Goal: Obtain resource: Download file/media

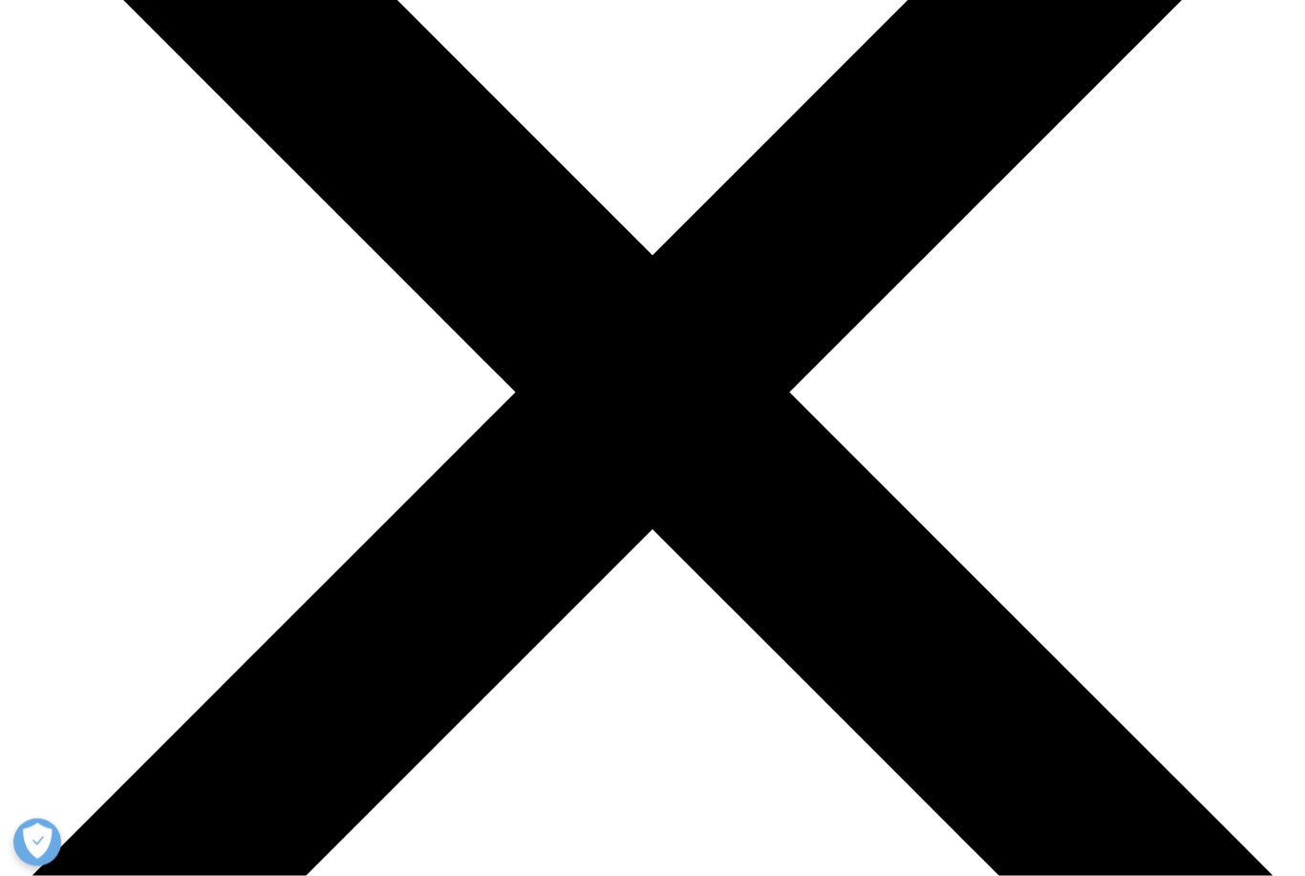
scroll to position [245, 0]
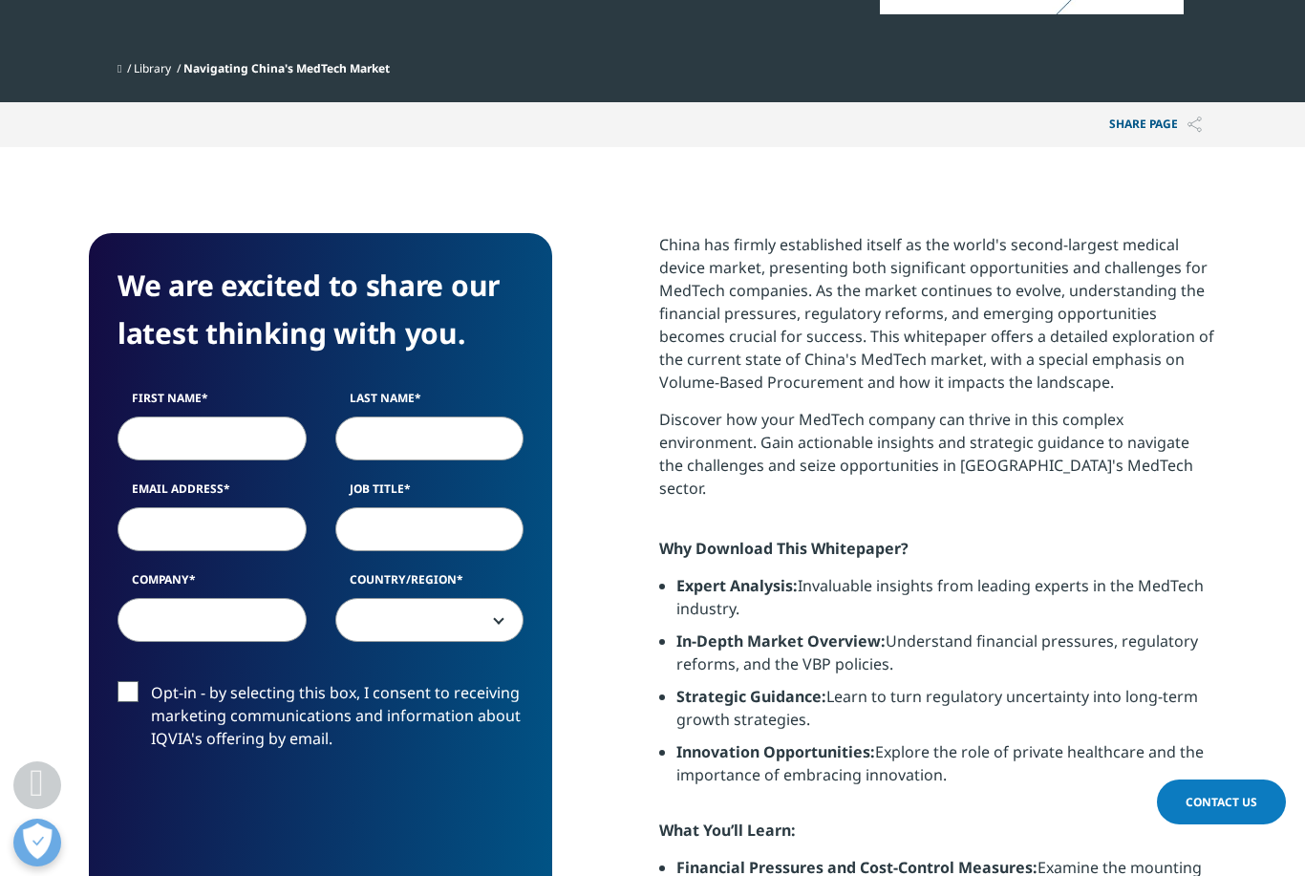
scroll to position [611, 0]
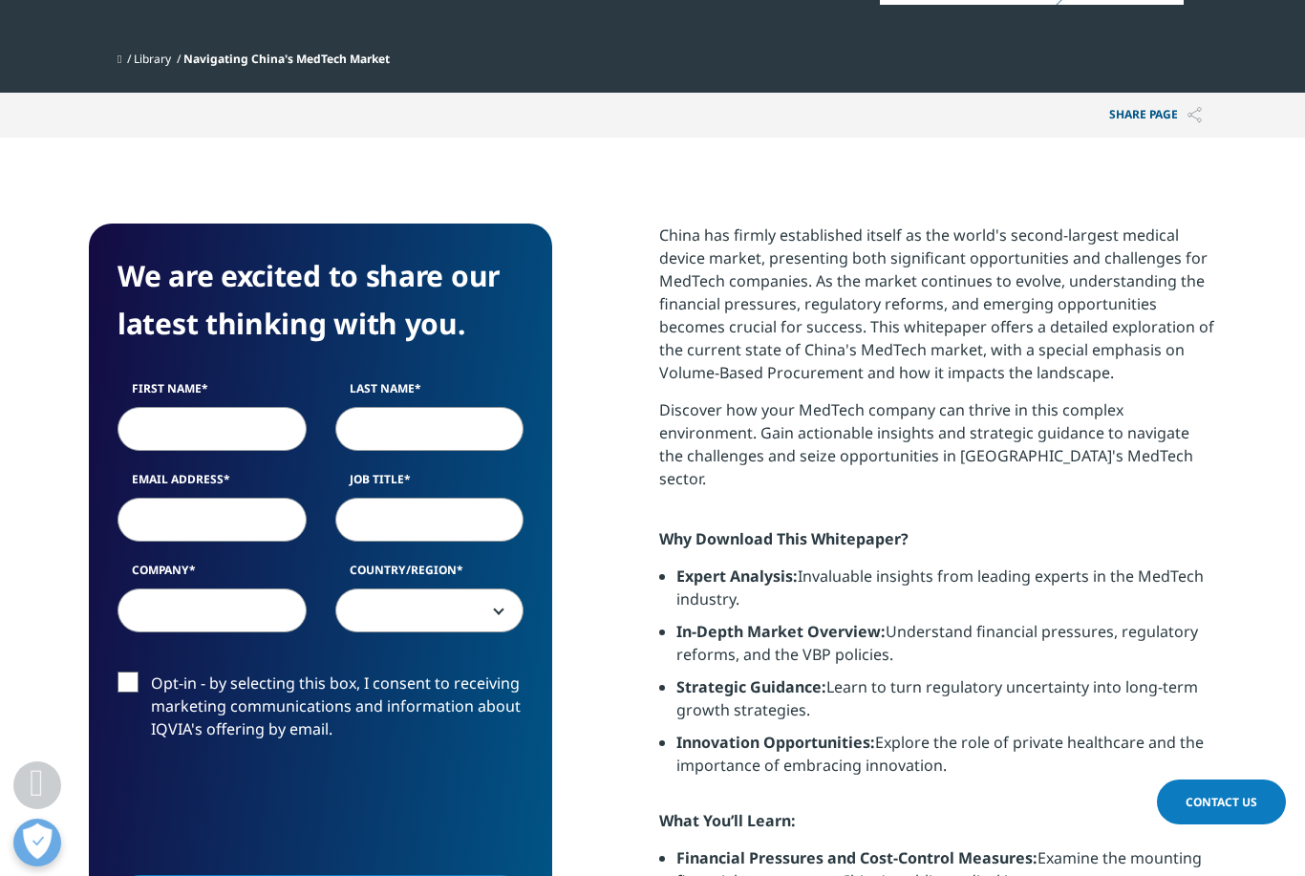
click at [212, 407] on label "First Name" at bounding box center [211, 393] width 189 height 27
click at [212, 407] on input "First Name" at bounding box center [211, 429] width 189 height 44
type input "[PERSON_NAME]"
click at [421, 445] on input "Last Name" at bounding box center [429, 429] width 189 height 44
type input "e"
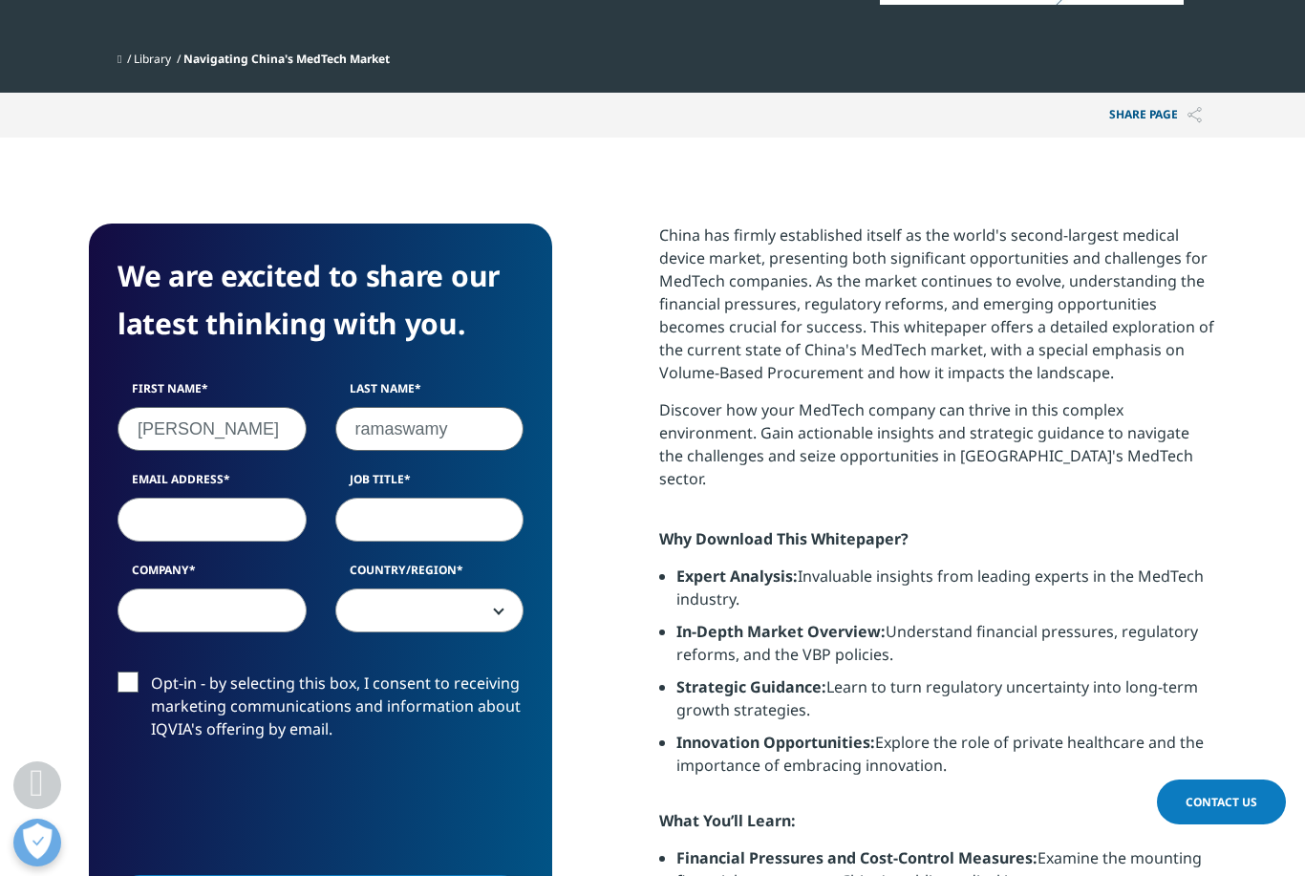
type input "ramaswamy"
click at [230, 532] on input "Email Address" at bounding box center [211, 520] width 189 height 44
type input "[EMAIL_ADDRESS][DOMAIN_NAME]"
type input "manager"
type input "G"
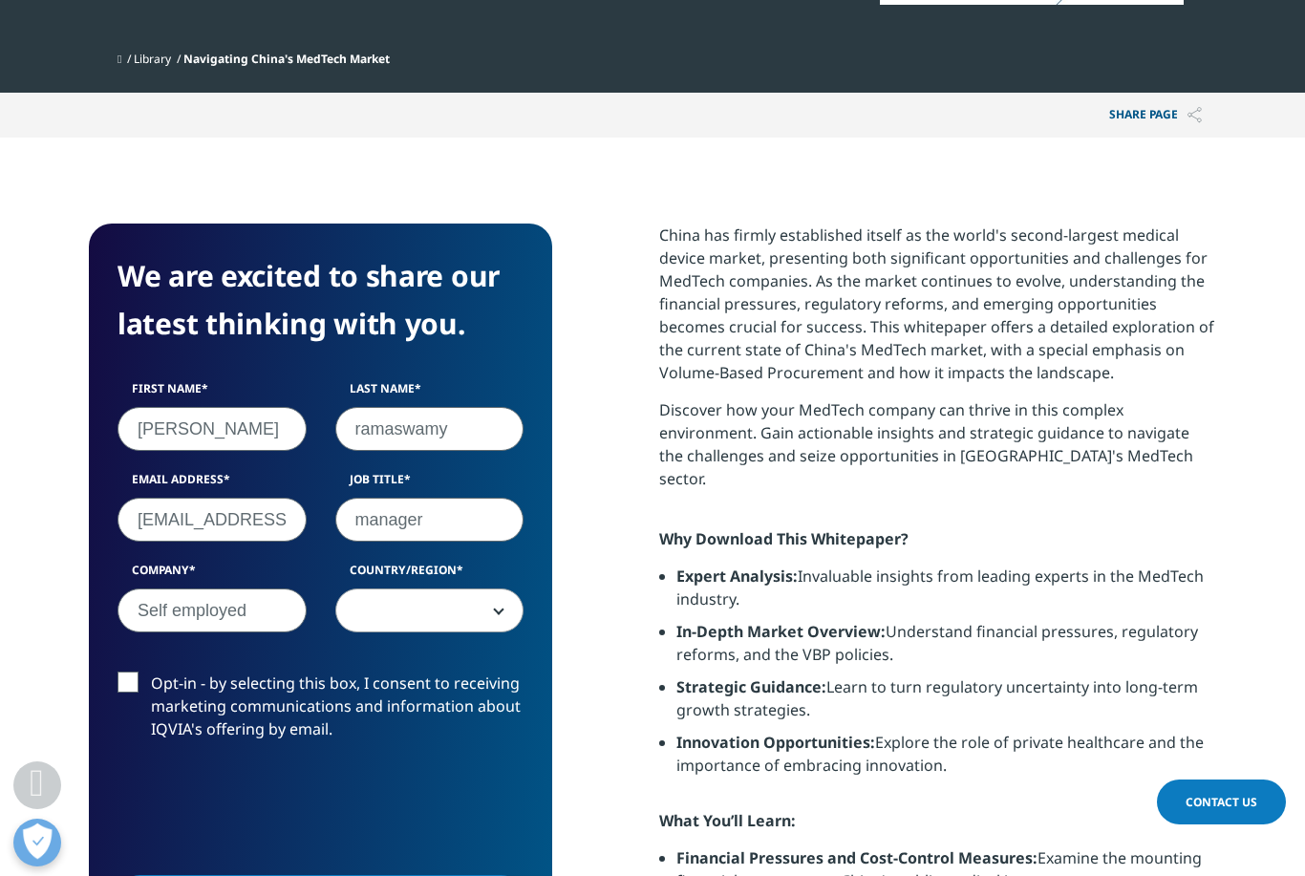
type input "Self employed"
click at [460, 598] on span at bounding box center [429, 611] width 187 height 44
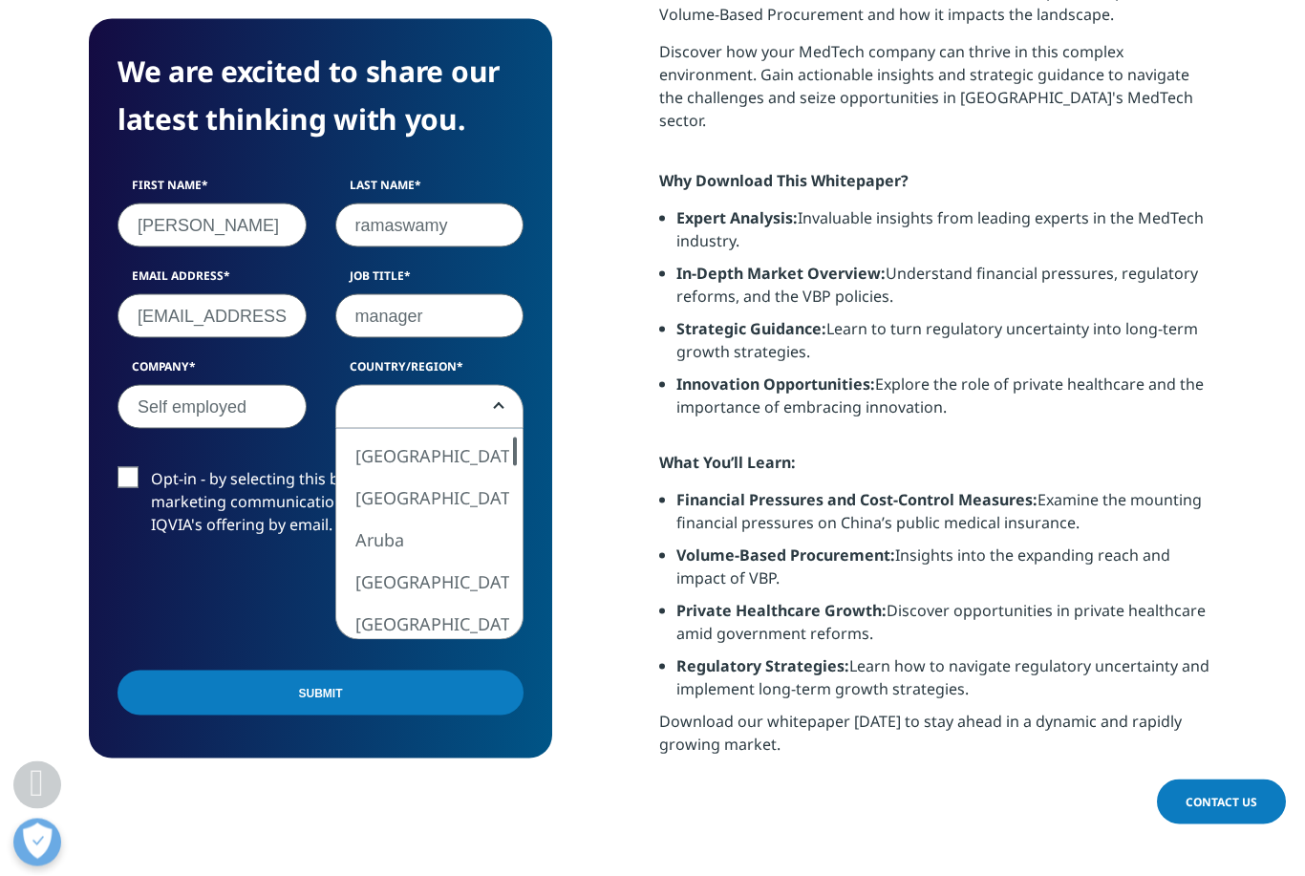
scroll to position [970, 0]
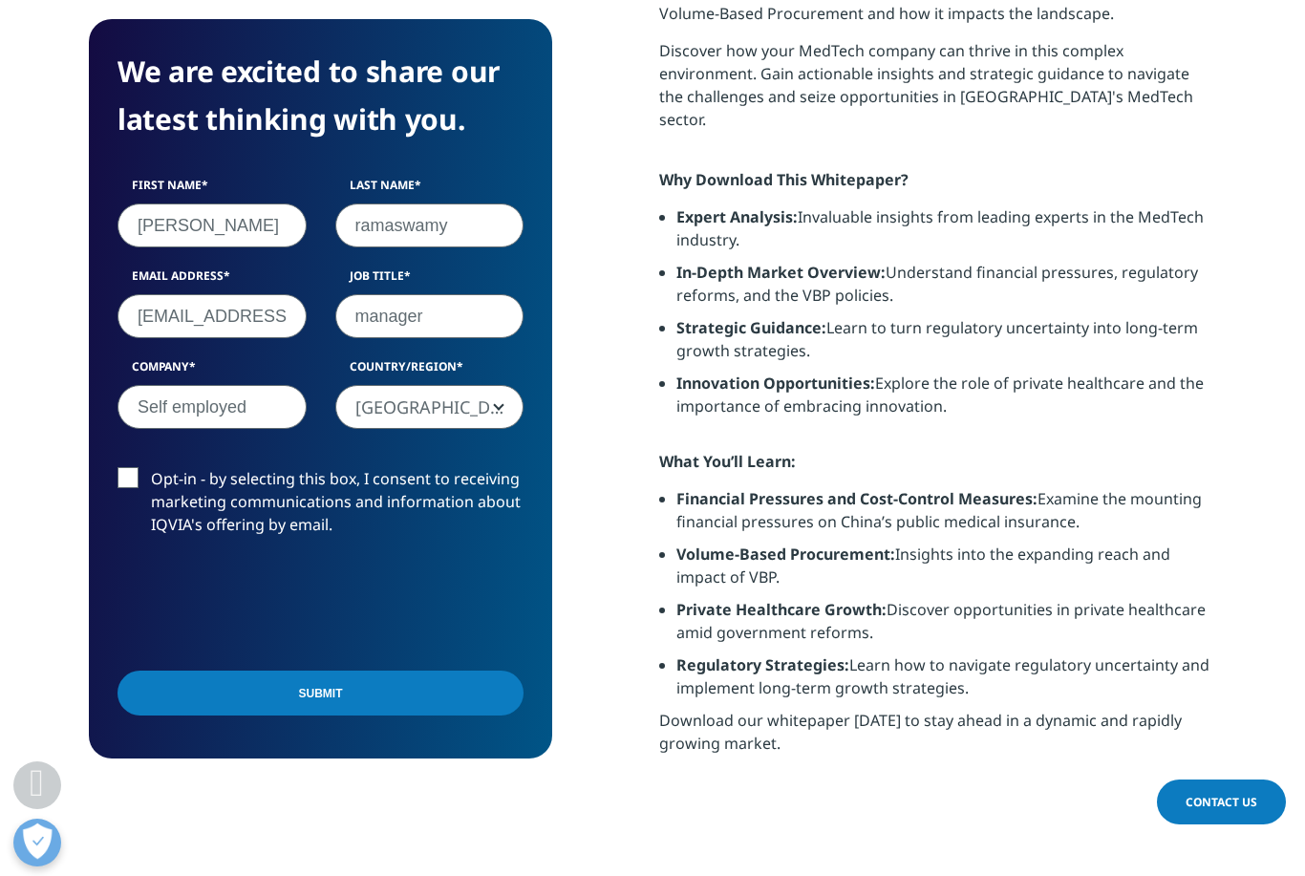
click at [405, 398] on span "[GEOGRAPHIC_DATA]" at bounding box center [429, 408] width 187 height 44
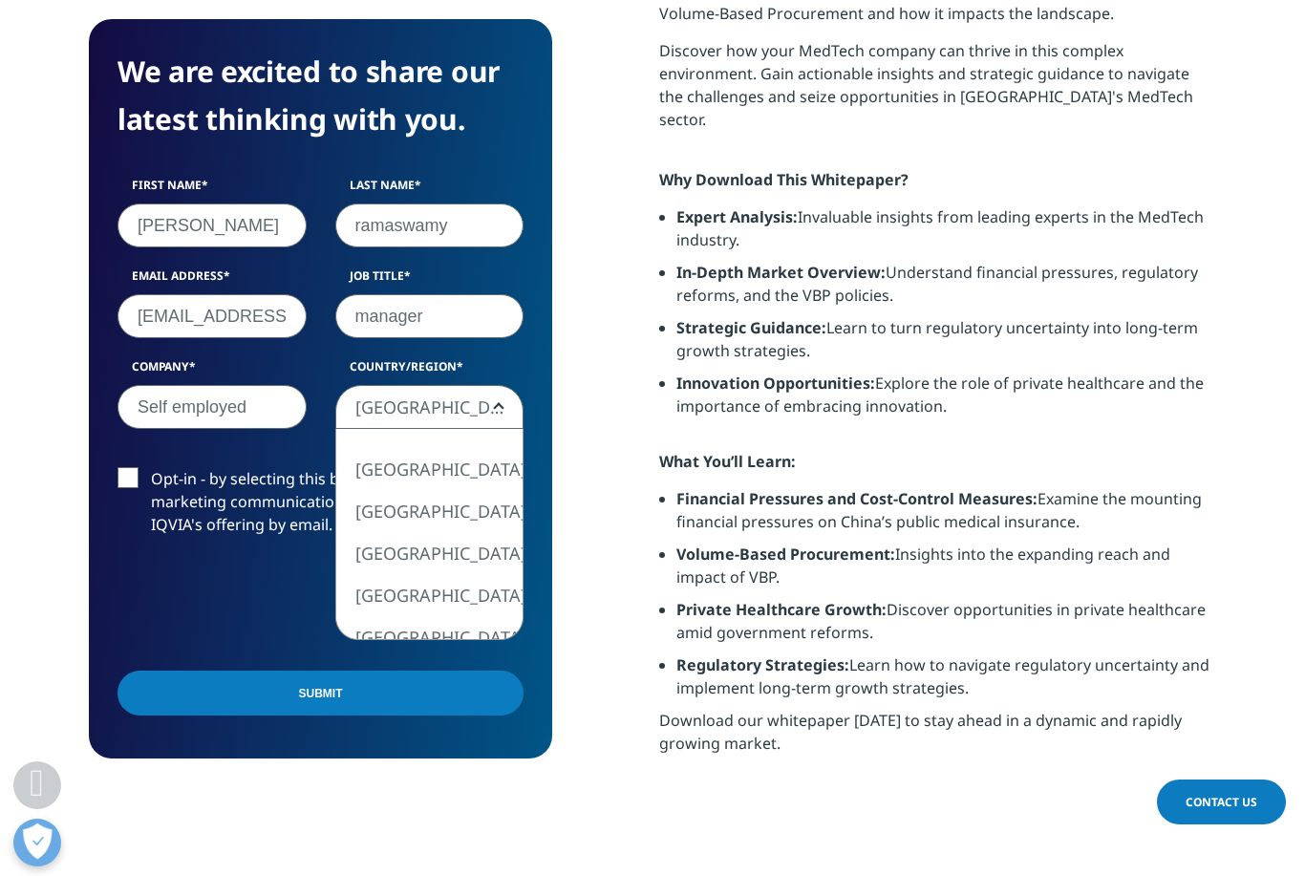
scroll to position [0, 0]
click at [398, 405] on span "[GEOGRAPHIC_DATA]" at bounding box center [429, 408] width 187 height 44
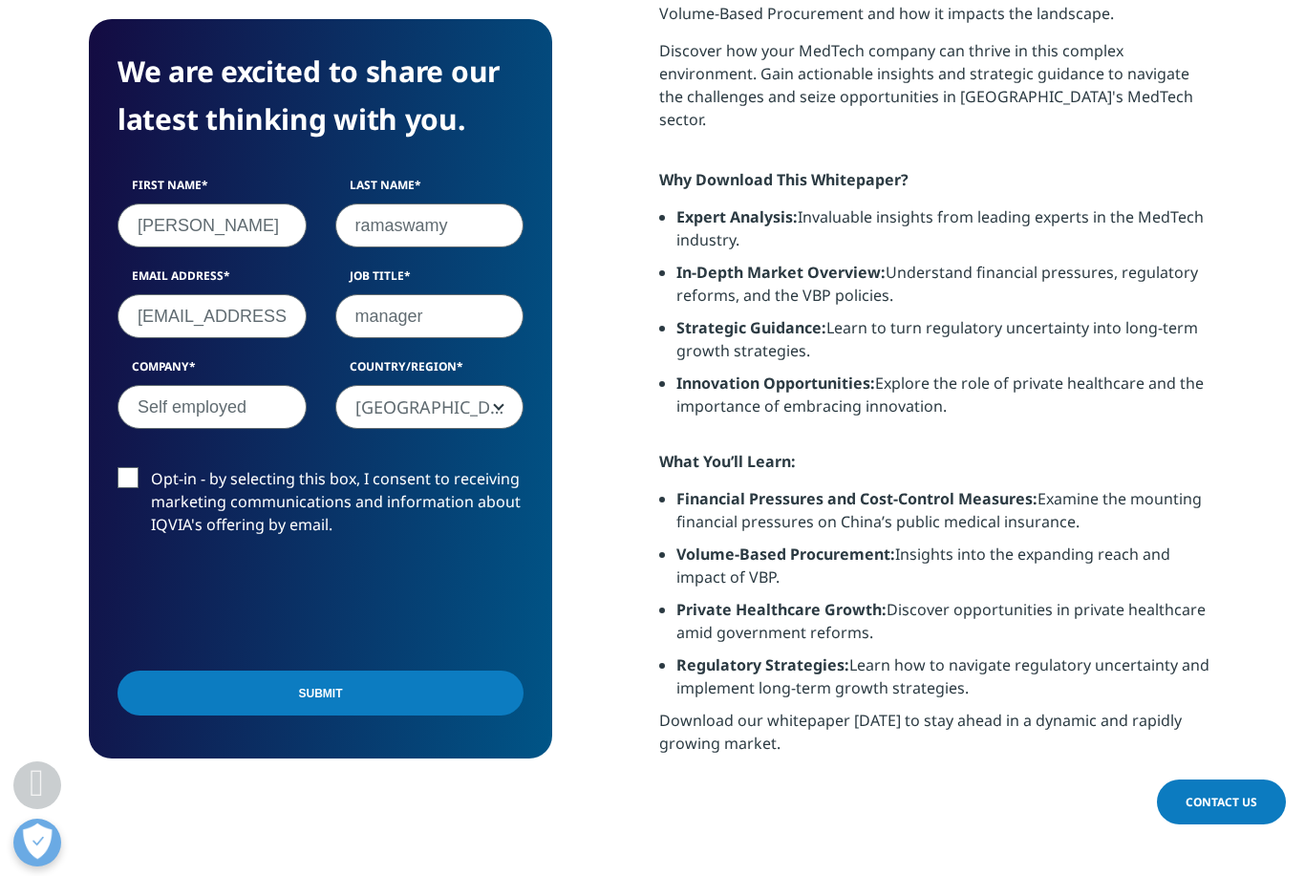
click at [426, 399] on span "[GEOGRAPHIC_DATA]" at bounding box center [429, 408] width 187 height 44
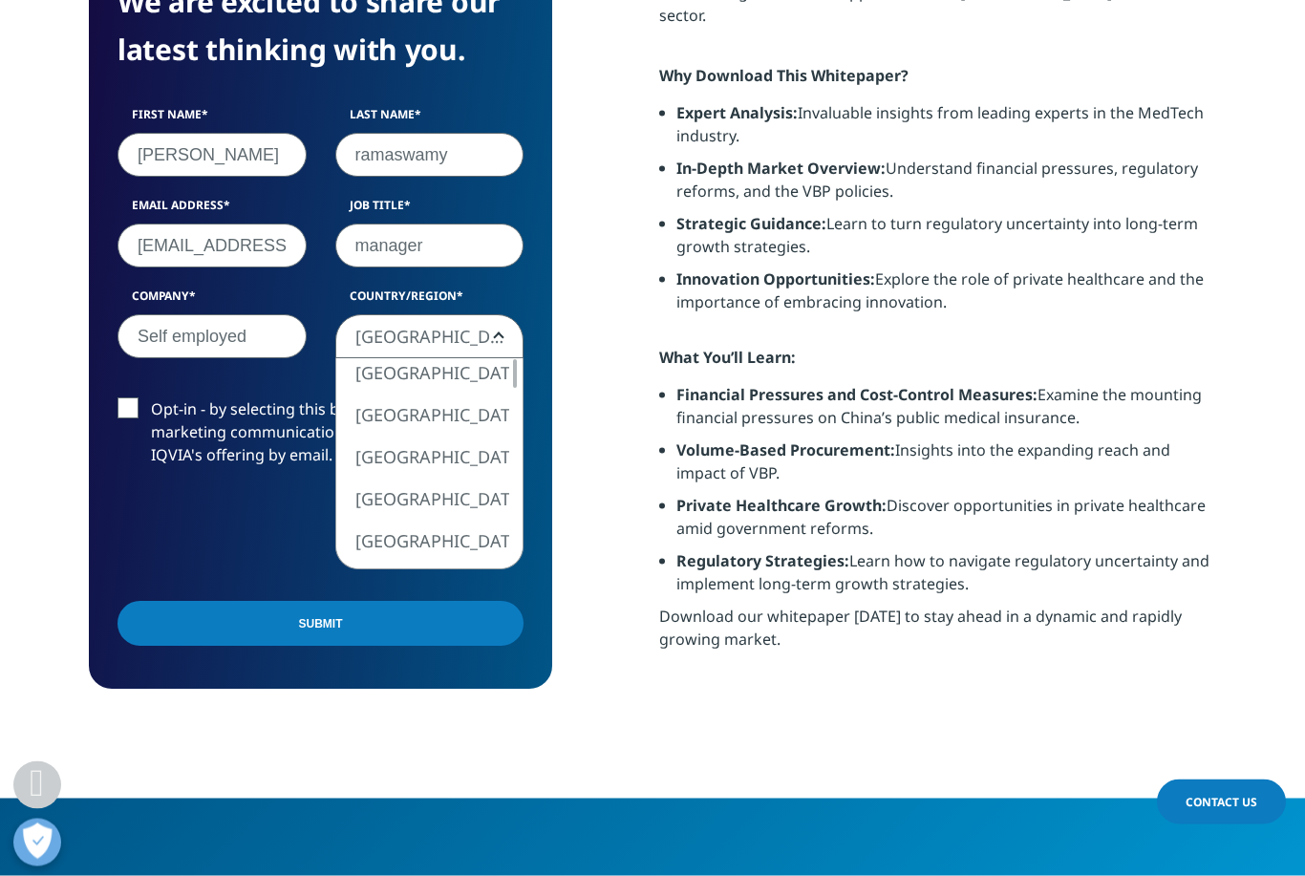
scroll to position [1070, 0]
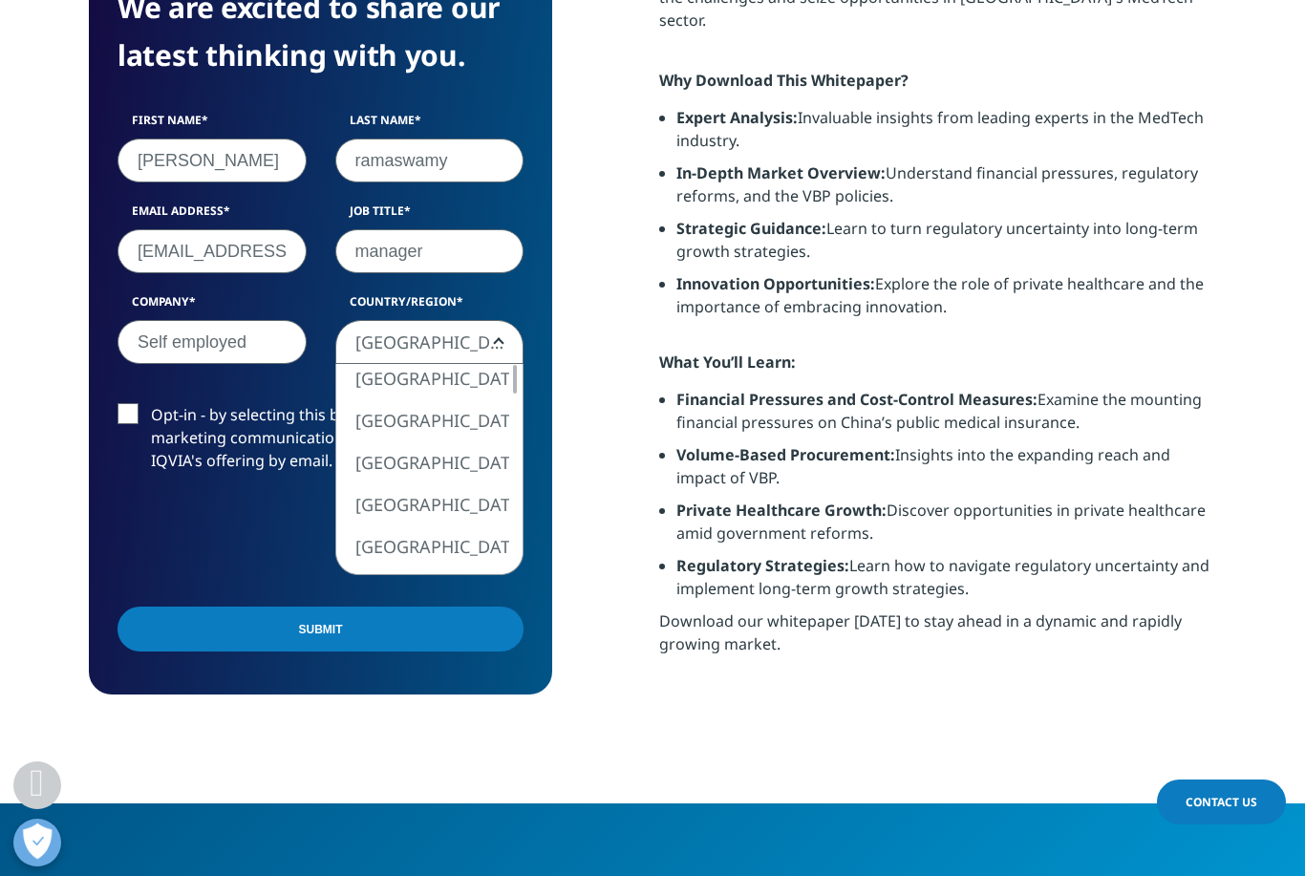
click at [505, 340] on span "[GEOGRAPHIC_DATA]" at bounding box center [429, 343] width 187 height 44
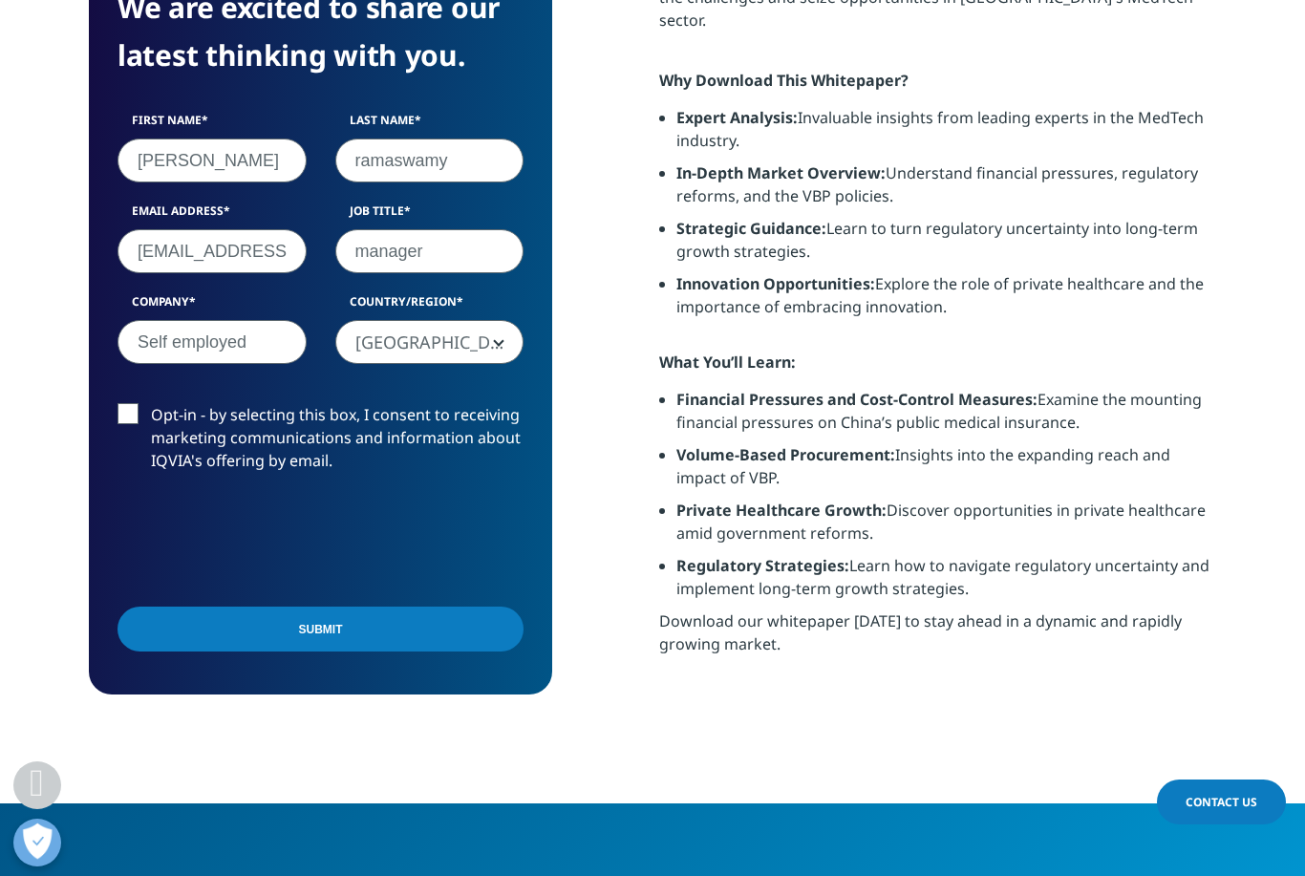
click at [374, 347] on span "[GEOGRAPHIC_DATA]" at bounding box center [429, 343] width 187 height 44
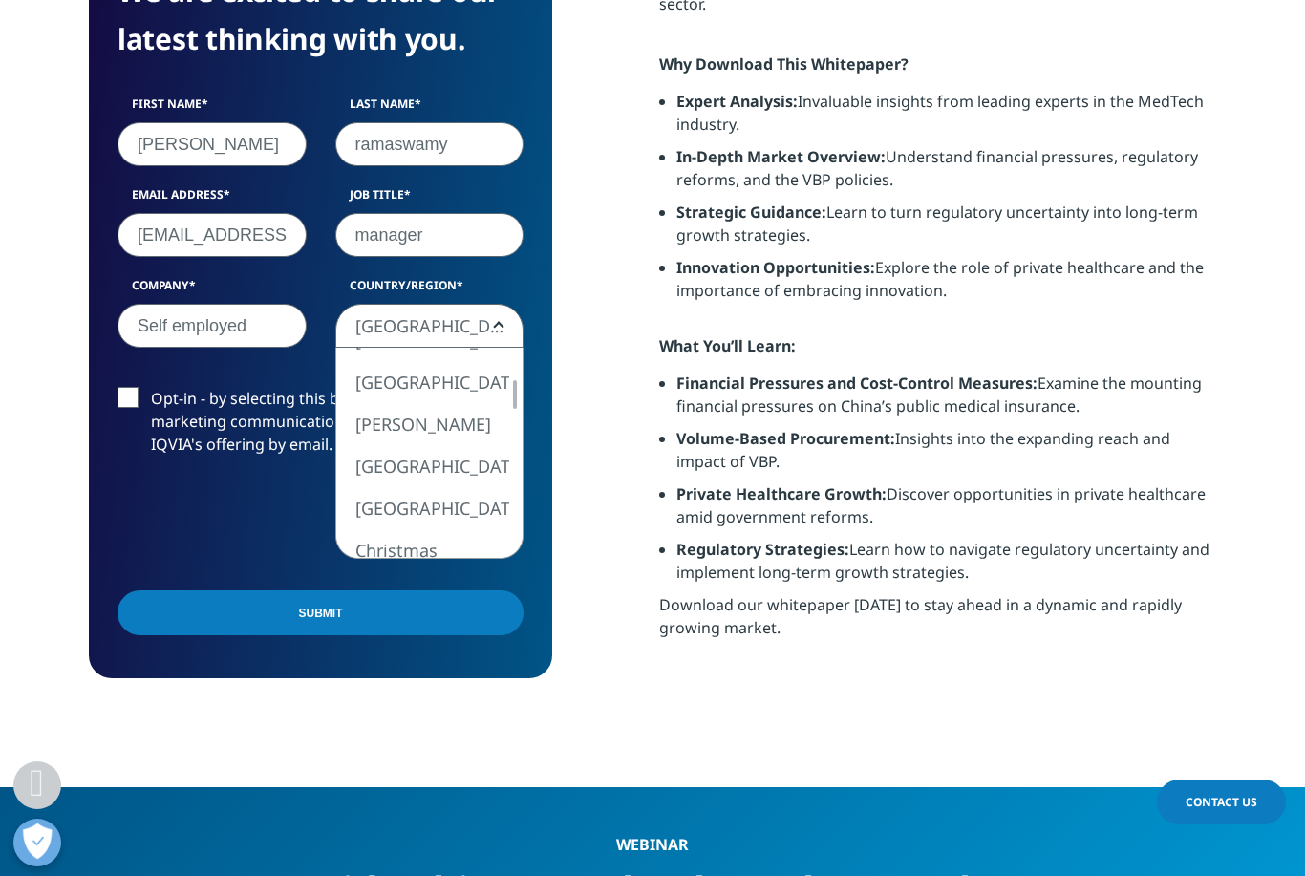
scroll to position [1085, 0]
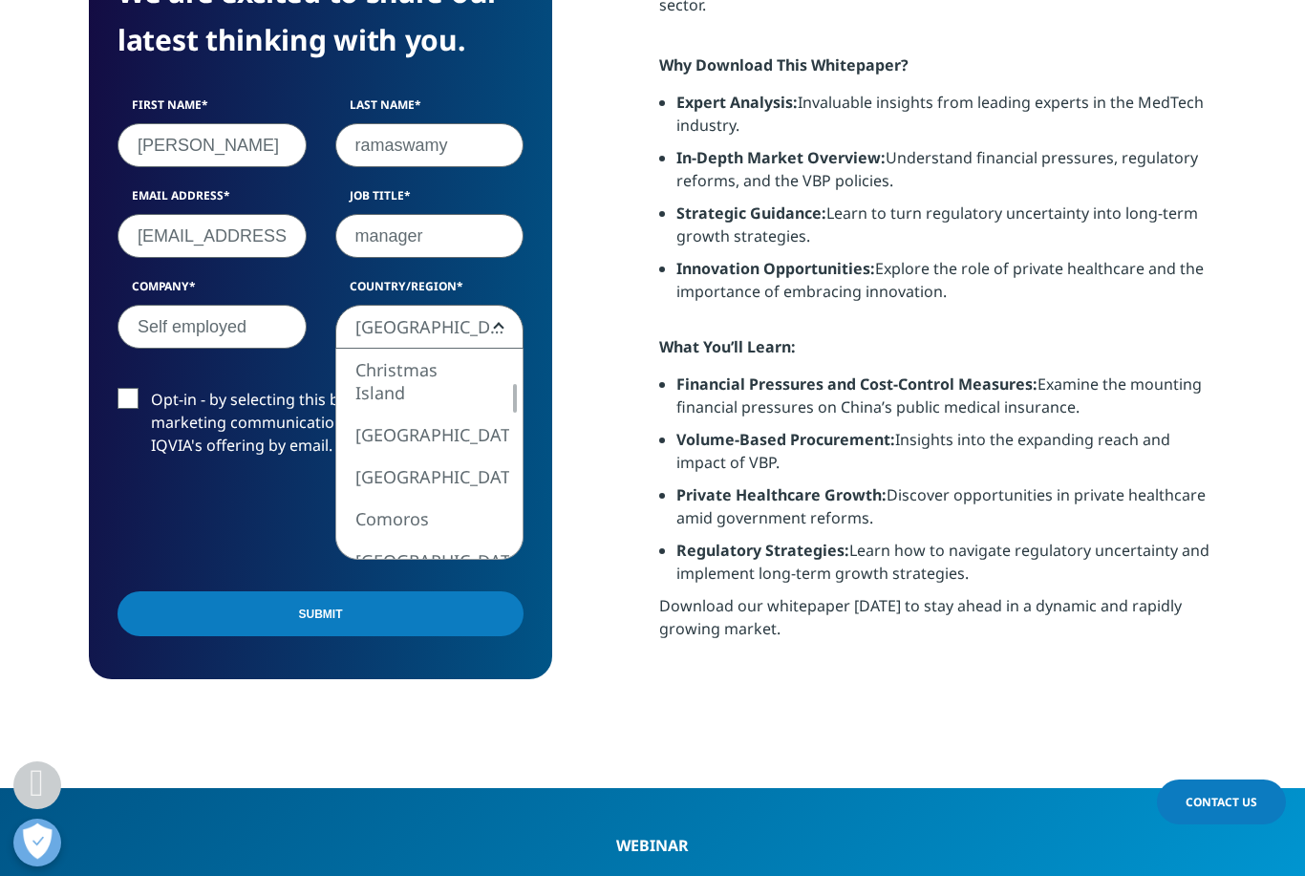
select select "[GEOGRAPHIC_DATA]"
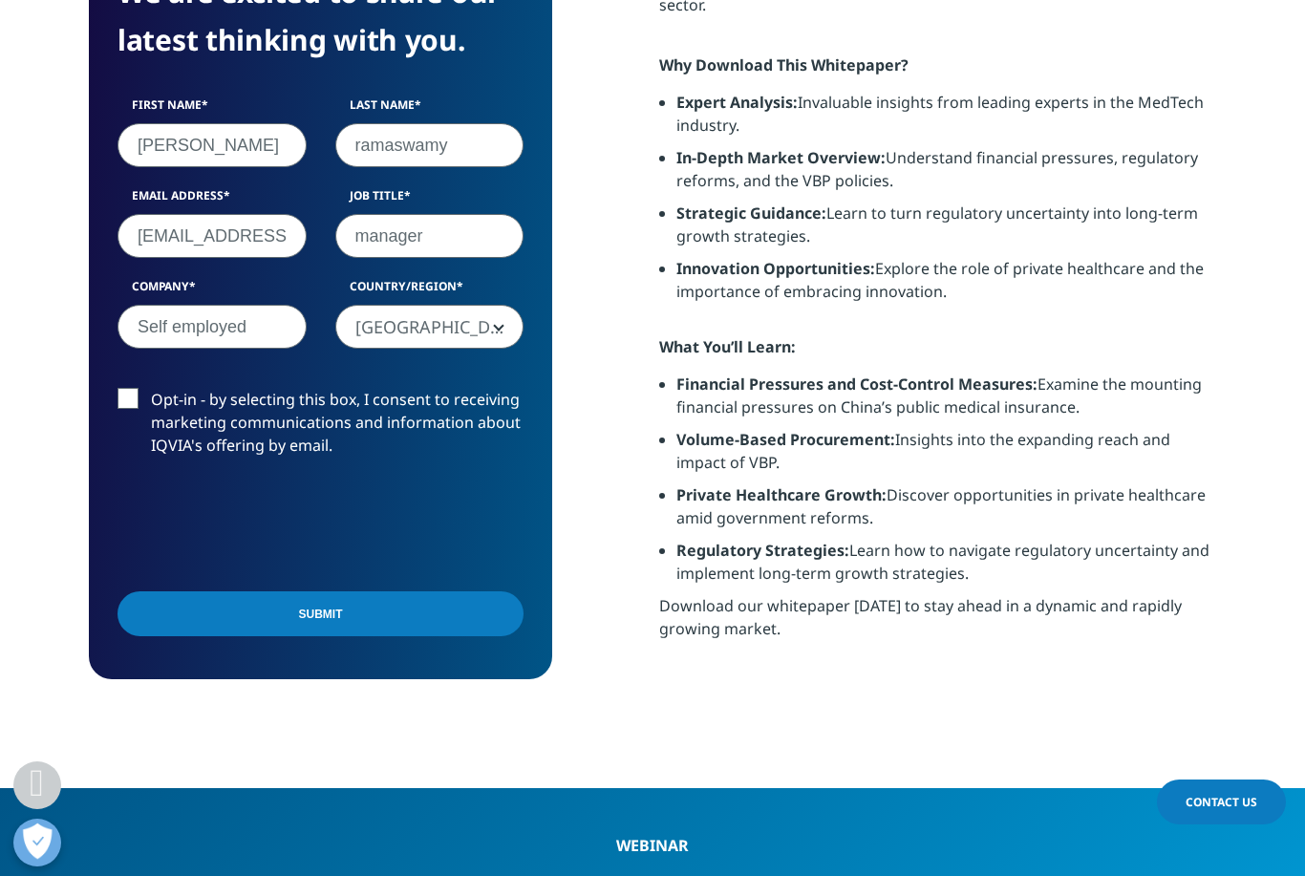
click at [318, 617] on input "Submit" at bounding box center [320, 613] width 406 height 45
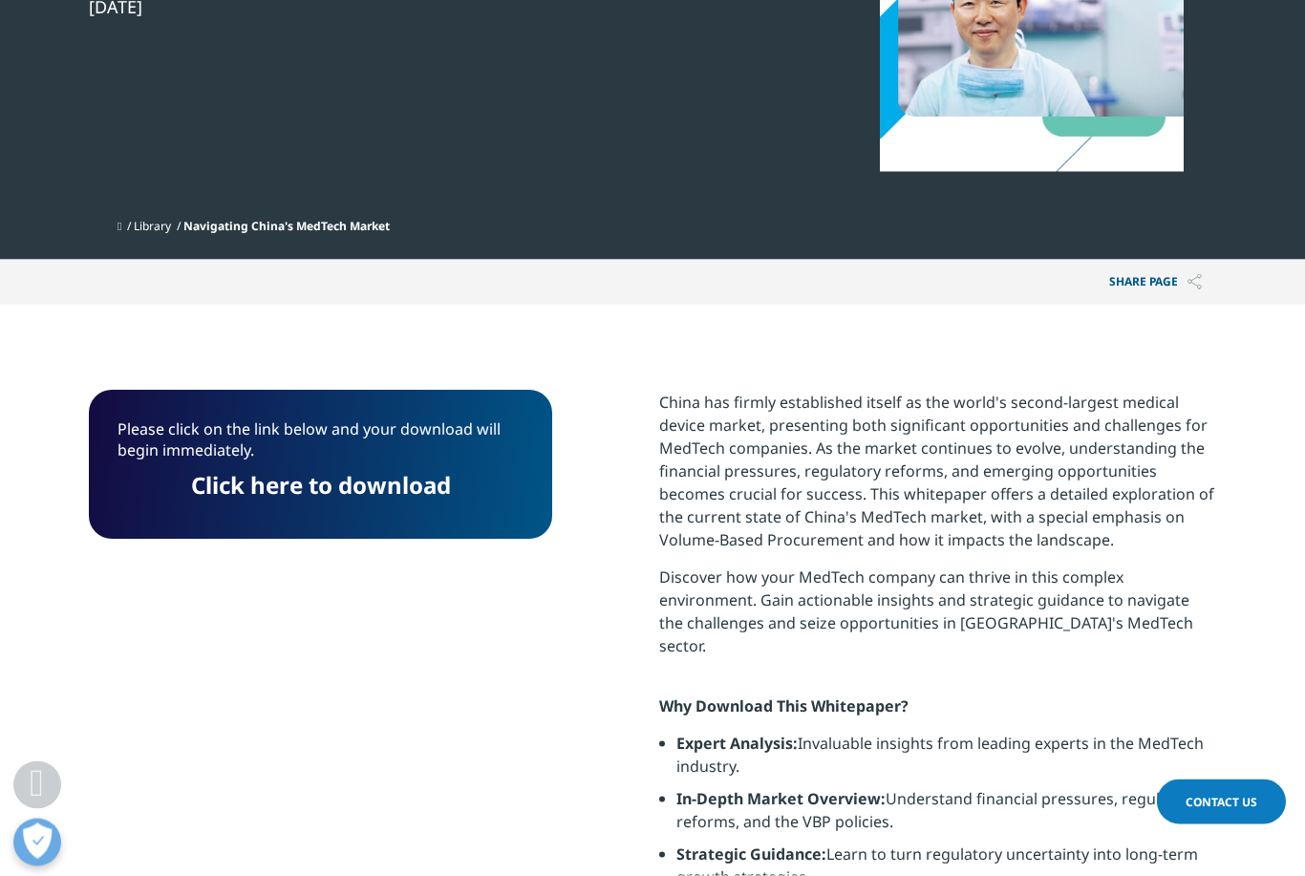
scroll to position [429, 0]
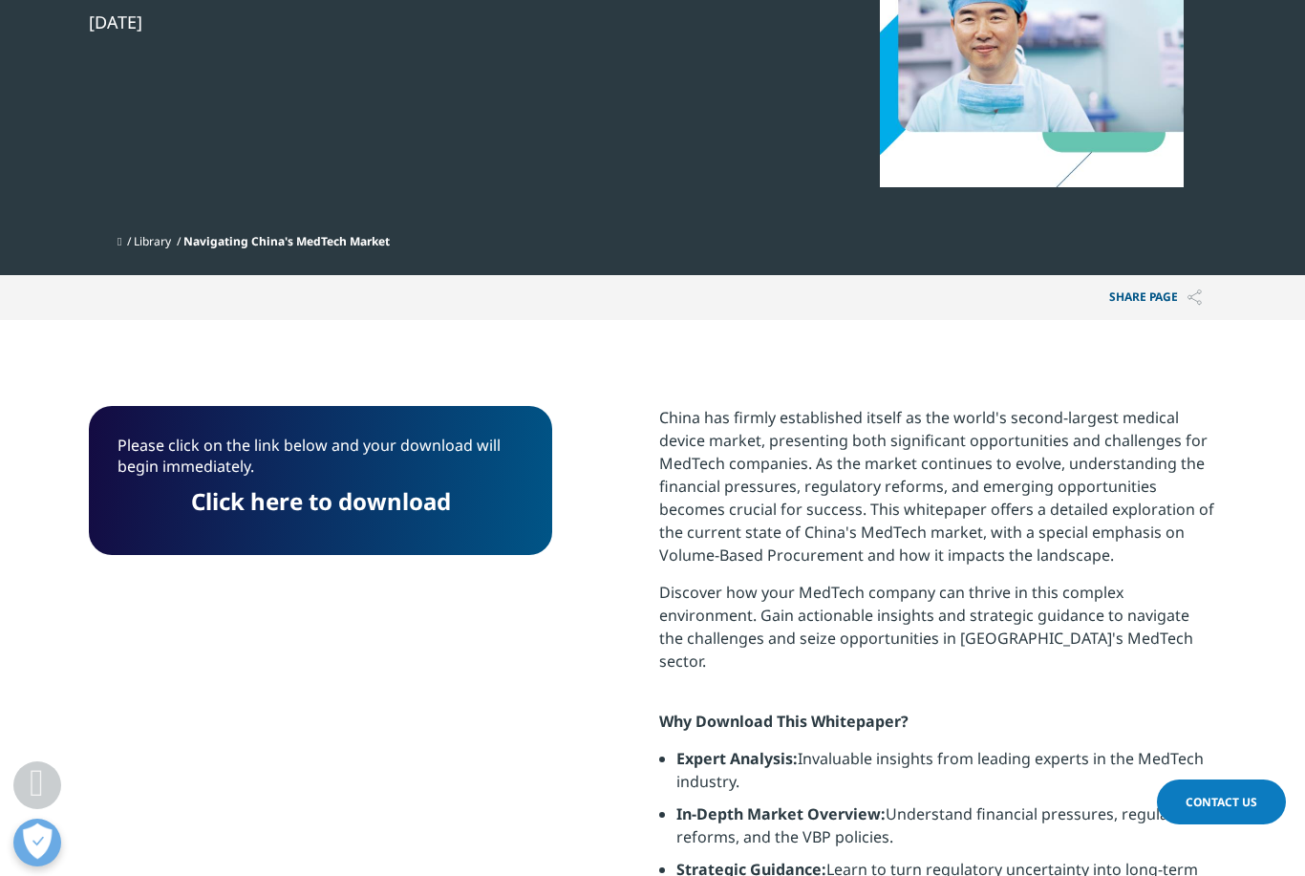
click at [351, 501] on link "Click here to download" at bounding box center [321, 501] width 260 height 32
